Goal: Find specific page/section: Find specific page/section

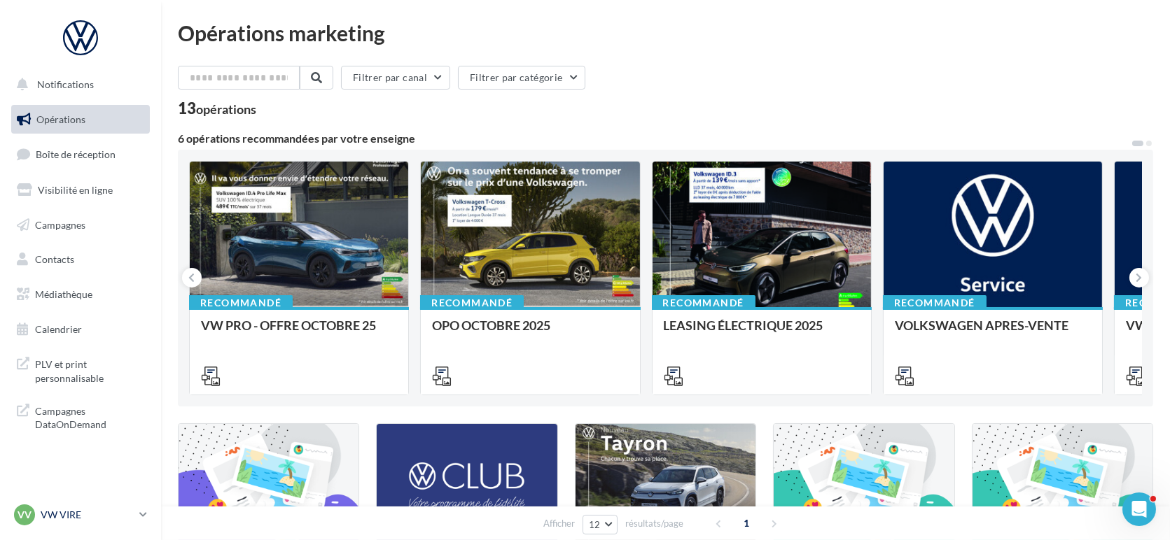
click at [66, 519] on p "VW VIRE" at bounding box center [87, 515] width 93 height 14
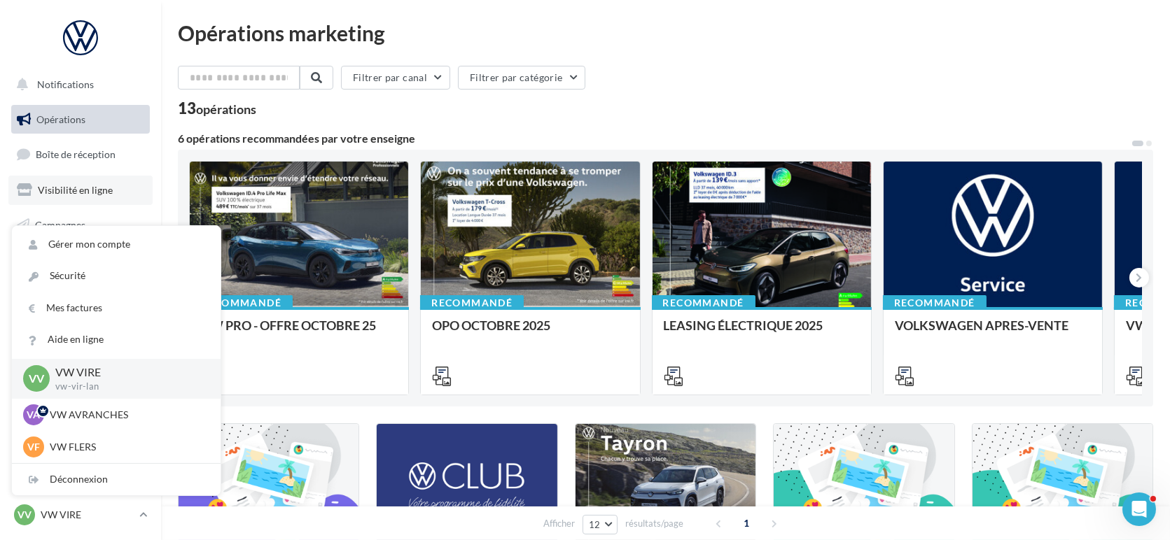
click at [132, 176] on link "Visibilité en ligne" at bounding box center [80, 190] width 144 height 29
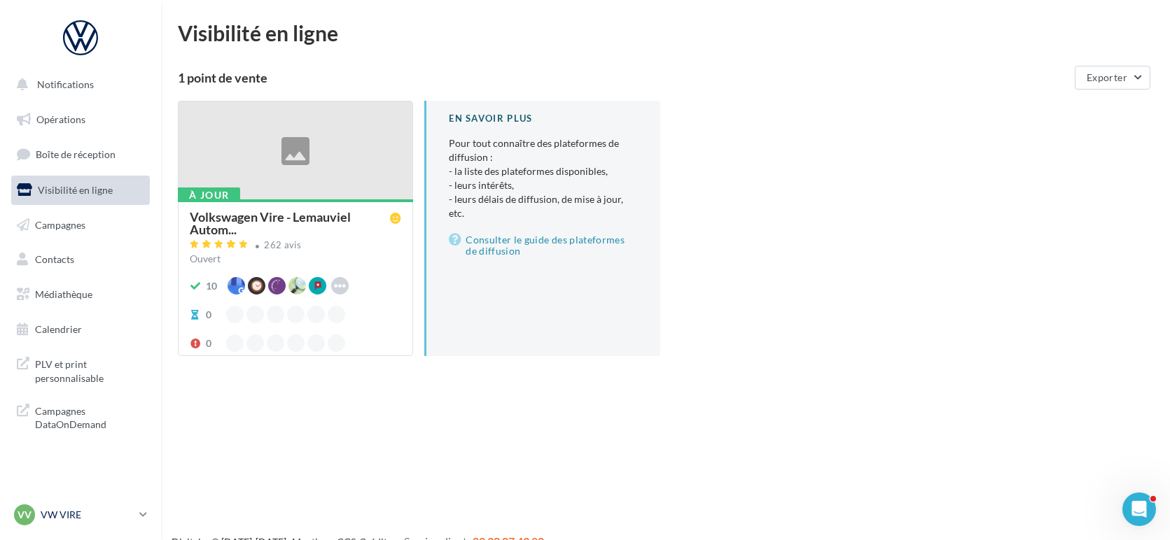
click at [51, 517] on p "VW VIRE" at bounding box center [87, 515] width 93 height 14
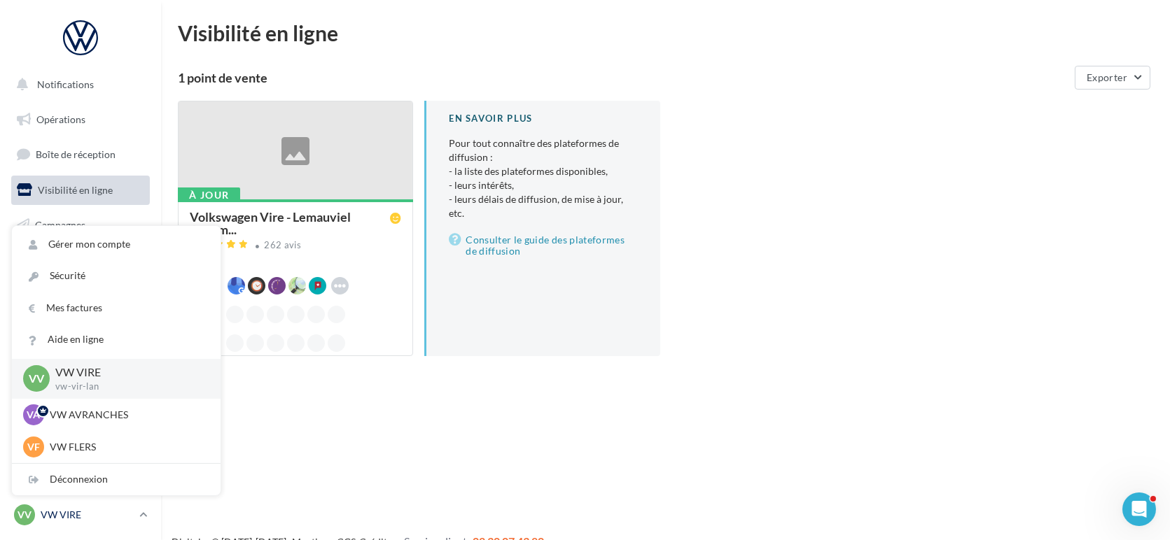
click at [51, 517] on p "VW VIRE" at bounding box center [87, 515] width 93 height 14
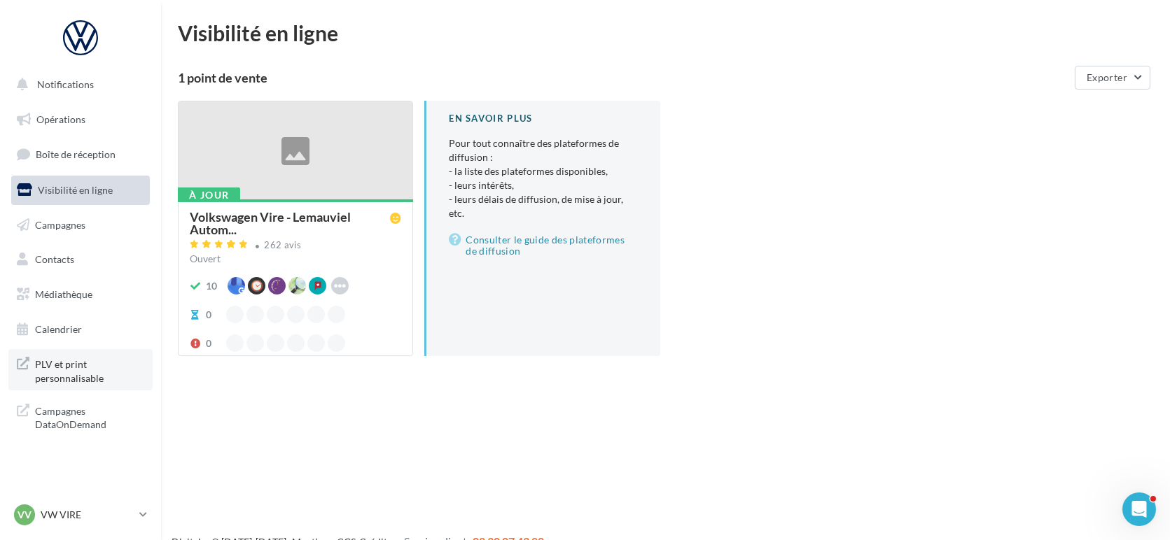
click at [82, 372] on span "PLV et print personnalisable" at bounding box center [89, 370] width 109 height 30
